Goal: Navigation & Orientation: Go to known website

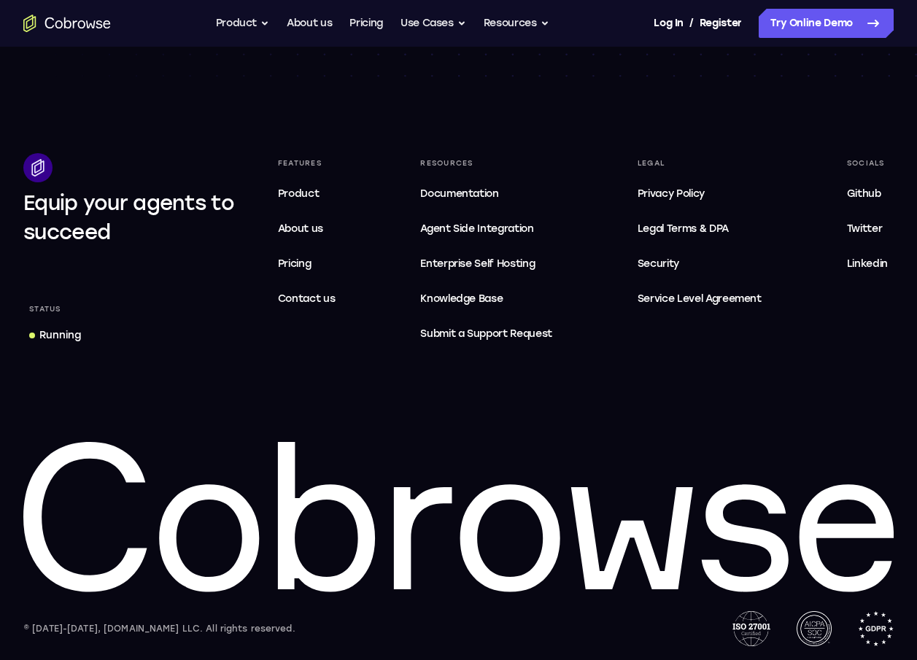
scroll to position [4511, 0]
